Goal: Communication & Community: Participate in discussion

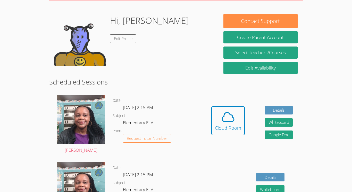
scroll to position [69, 0]
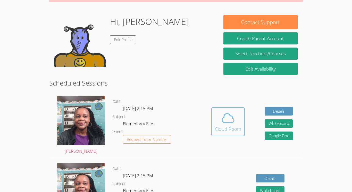
click at [227, 126] on div "Cloud Room" at bounding box center [228, 128] width 26 height 7
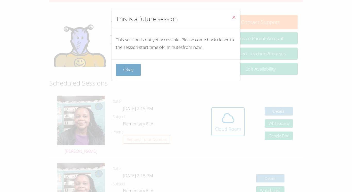
click at [128, 72] on button "Okay" at bounding box center [128, 70] width 25 height 12
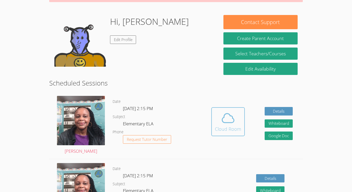
click at [229, 113] on icon at bounding box center [228, 117] width 12 height 9
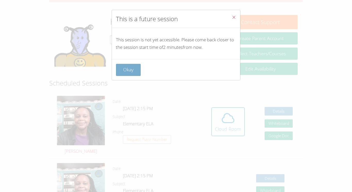
click at [131, 68] on button "Okay" at bounding box center [128, 70] width 25 height 12
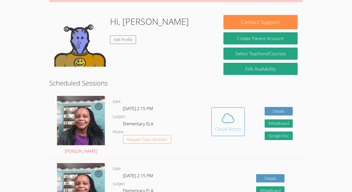
click at [222, 134] on button "Cloud Room" at bounding box center [228, 121] width 34 height 29
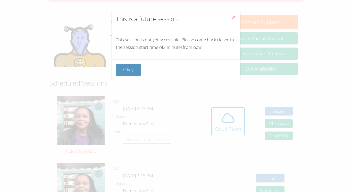
click at [232, 19] on icon "Close" at bounding box center [234, 17] width 4 height 4
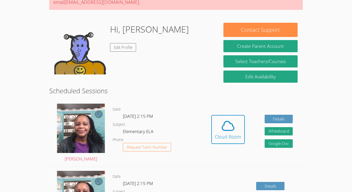
scroll to position [0, 0]
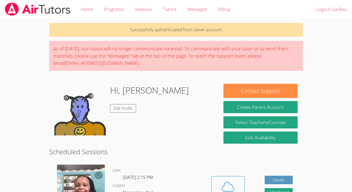
click at [231, 186] on icon at bounding box center [228, 186] width 14 height 14
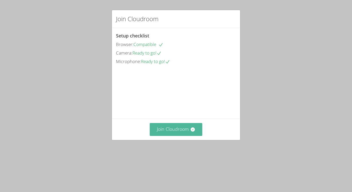
click at [196, 135] on button "Join Cloudroom" at bounding box center [176, 129] width 53 height 13
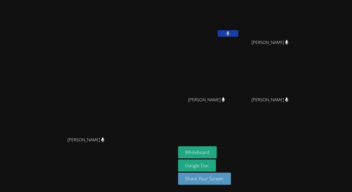
click at [230, 32] on icon at bounding box center [228, 33] width 3 height 4
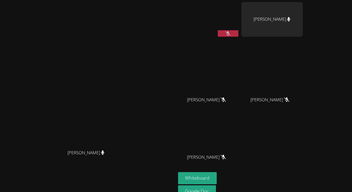
click at [239, 17] on video at bounding box center [208, 19] width 61 height 35
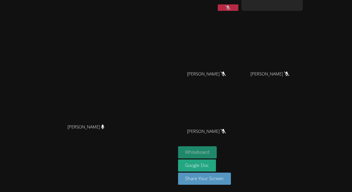
click at [217, 148] on button "Whiteboard" at bounding box center [197, 152] width 39 height 12
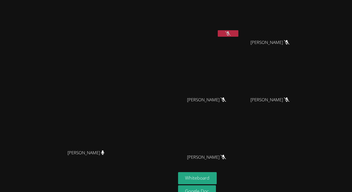
click at [238, 36] on button at bounding box center [228, 33] width 21 height 6
click at [231, 34] on icon at bounding box center [227, 33] width 5 height 4
click at [238, 33] on button at bounding box center [228, 33] width 21 height 6
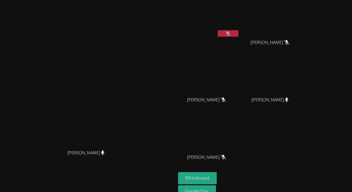
click at [174, 18] on div "Nneka Dibia Nneka Dibia" at bounding box center [88, 108] width 172 height 213
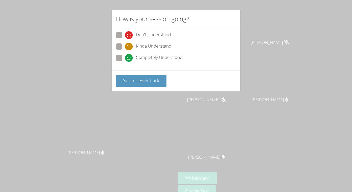
click at [125, 62] on span at bounding box center [125, 62] width 0 height 0
click at [125, 59] on input "Completely Understand" at bounding box center [127, 57] width 4 height 4
radio input "true"
click at [138, 82] on span "Submit Feedback" at bounding box center [141, 80] width 36 height 6
